Goal: Information Seeking & Learning: Learn about a topic

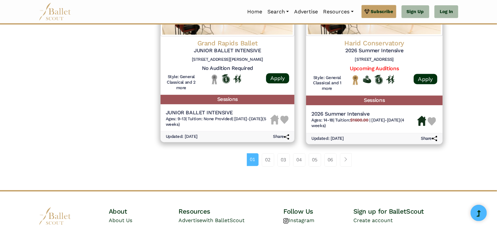
scroll to position [930, 0]
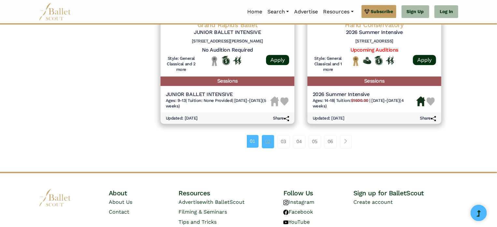
click at [266, 140] on link "02" at bounding box center [268, 141] width 12 height 13
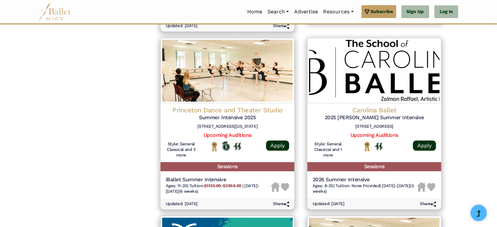
scroll to position [661, 0]
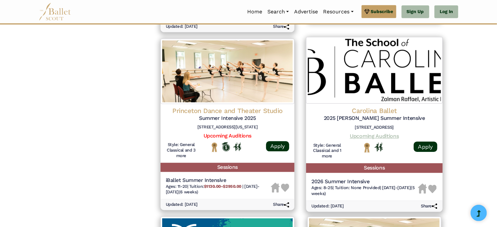
click at [364, 138] on link "Upcoming Auditions" at bounding box center [374, 136] width 49 height 6
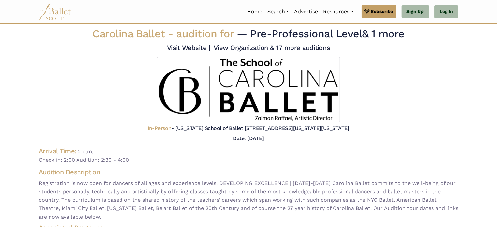
click at [256, 75] on img at bounding box center [248, 89] width 183 height 65
click at [293, 48] on link "View Organization & 17 more auditions" at bounding box center [272, 48] width 116 height 8
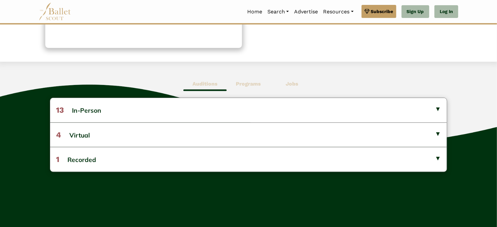
scroll to position [134, 0]
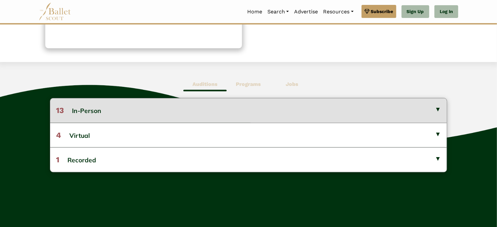
click at [301, 109] on button "13 In-Person" at bounding box center [248, 110] width 397 height 24
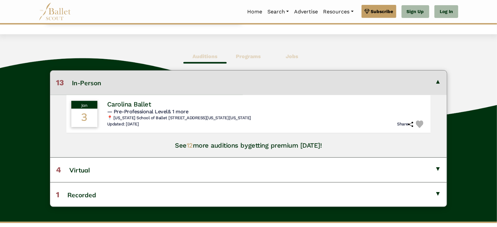
scroll to position [162, 0]
